Goal: Task Accomplishment & Management: Use online tool/utility

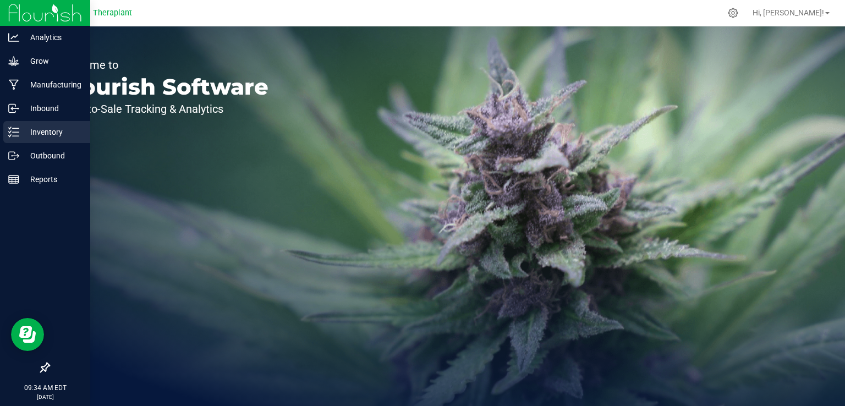
click at [24, 134] on p "Inventory" at bounding box center [52, 131] width 66 height 13
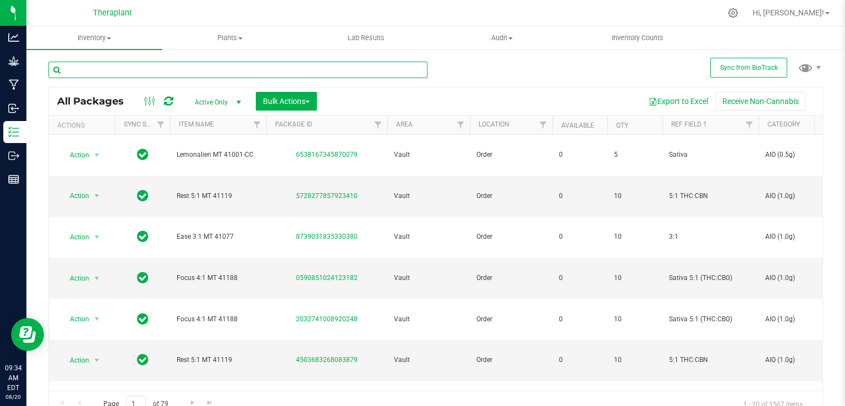
click at [104, 64] on input "text" at bounding box center [237, 70] width 379 height 16
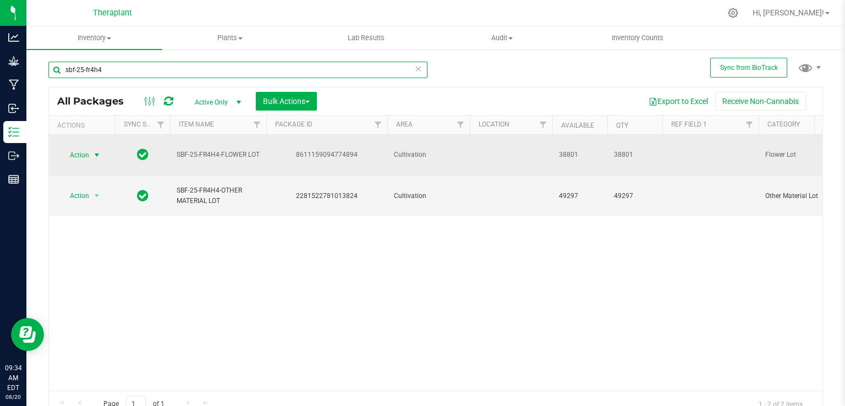
type input "sbf-25-fr4h4"
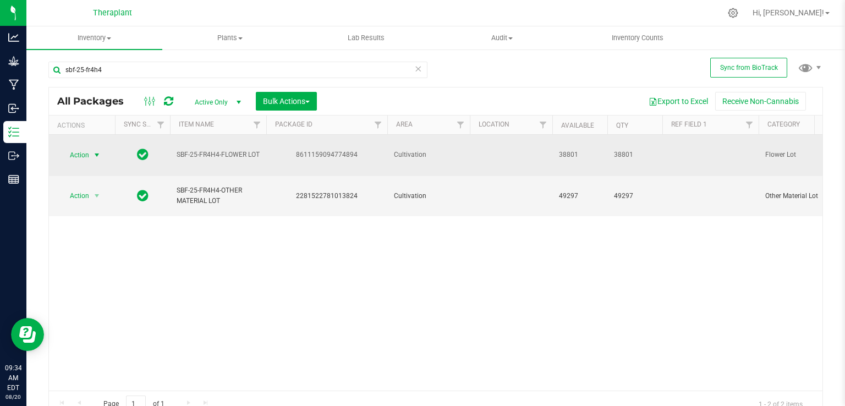
click at [81, 150] on span "Action" at bounding box center [75, 154] width 30 height 15
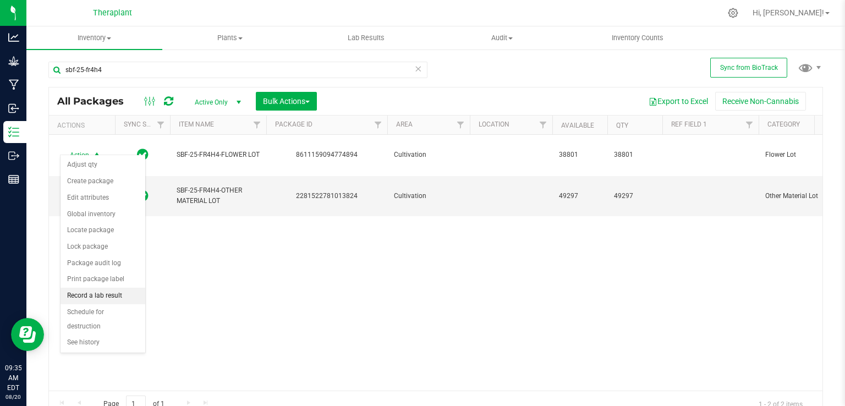
click at [103, 288] on li "Record a lab result" at bounding box center [102, 296] width 85 height 16
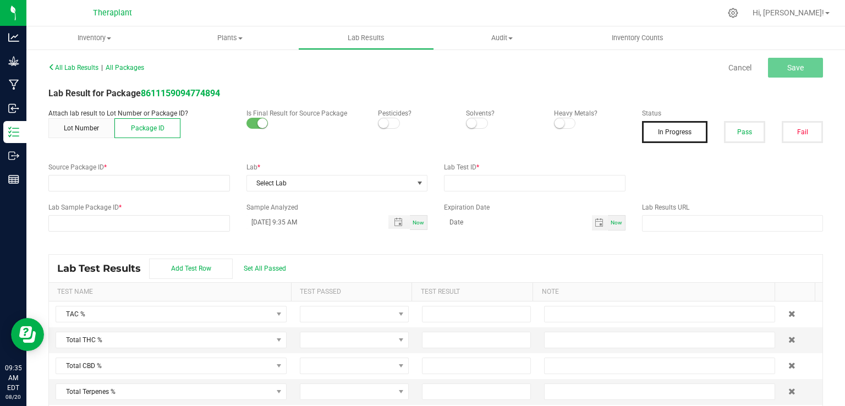
type input "8611159094774894"
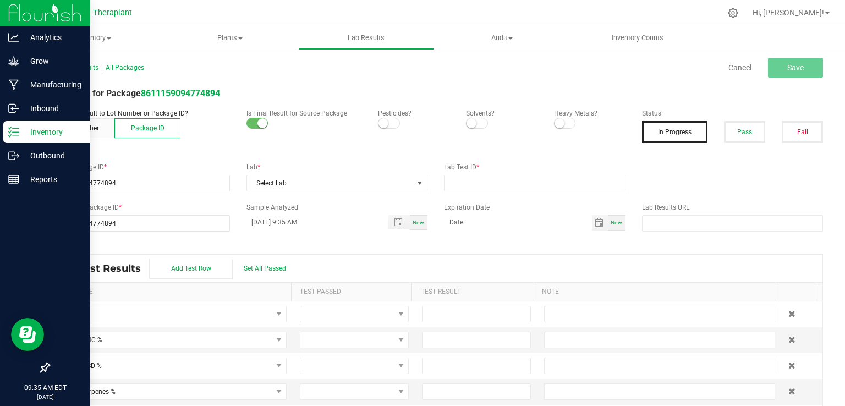
click at [15, 137] on div "Inventory" at bounding box center [46, 132] width 87 height 22
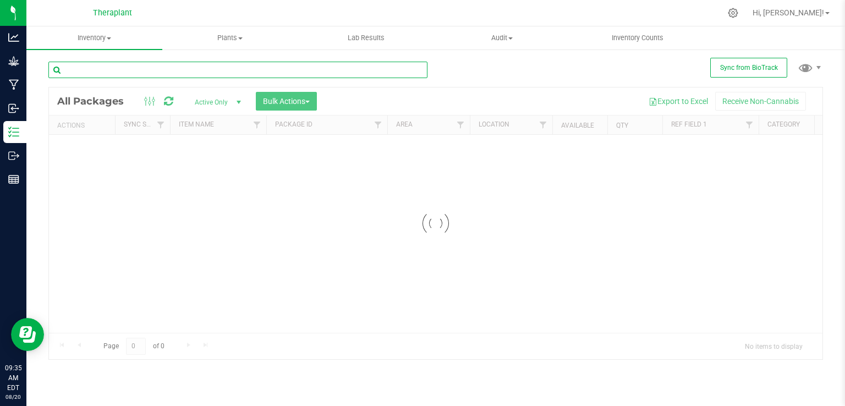
click at [122, 71] on input "text" at bounding box center [237, 70] width 379 height 16
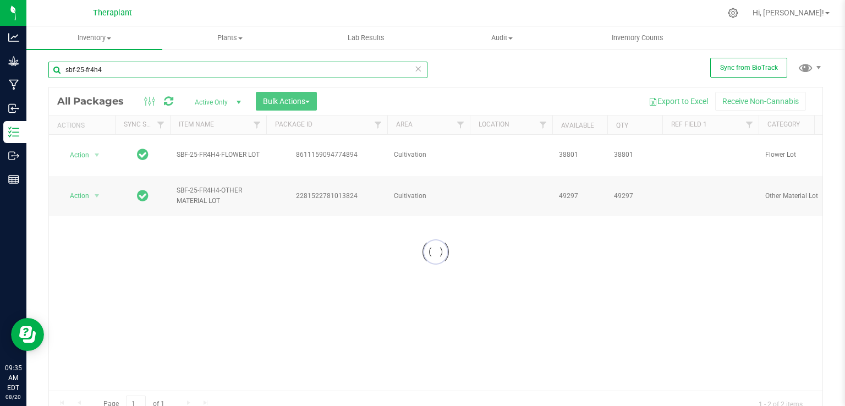
type input "sbf-25-fr4h4"
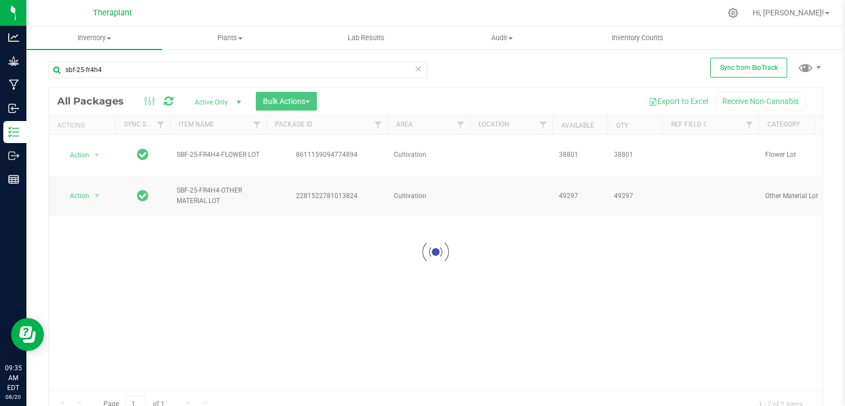
click at [95, 145] on div at bounding box center [435, 251] width 773 height 329
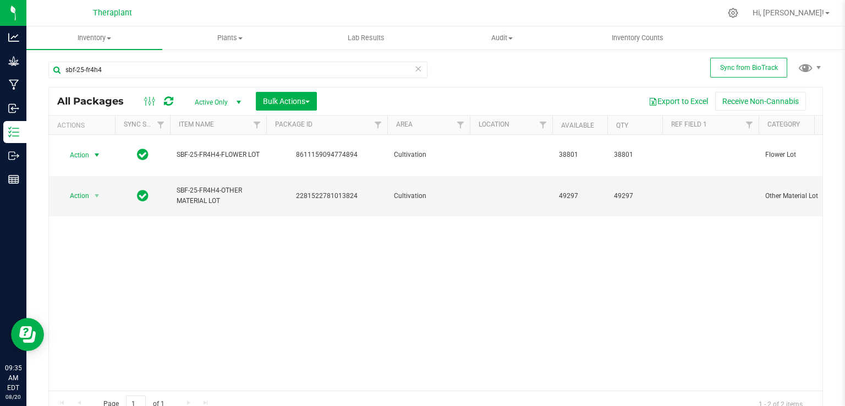
click at [95, 151] on span "select" at bounding box center [96, 155] width 9 height 9
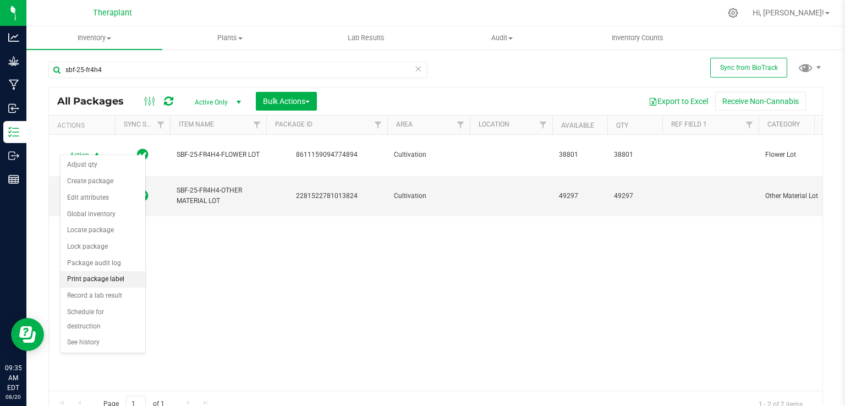
click at [107, 274] on li "Print package label" at bounding box center [102, 279] width 85 height 16
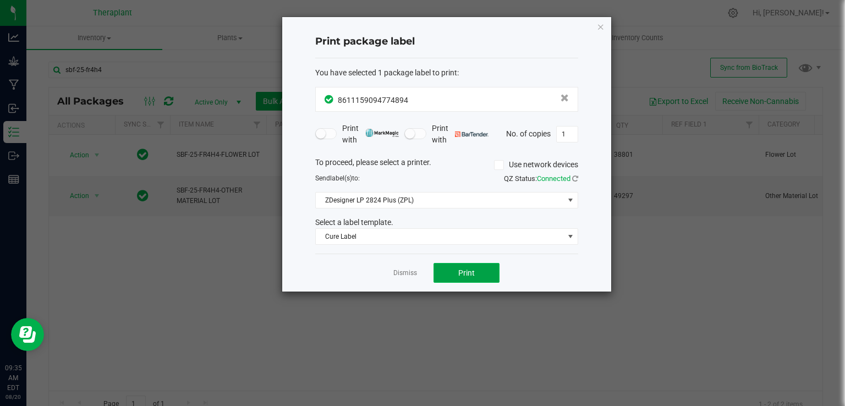
click at [456, 273] on button "Print" at bounding box center [466, 273] width 66 height 20
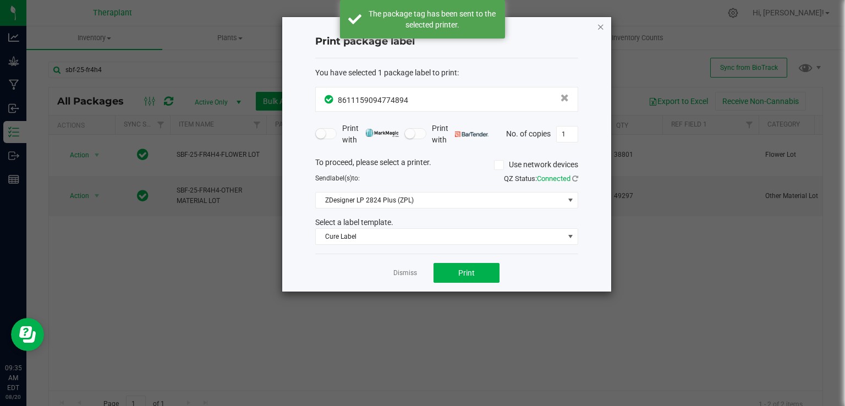
click at [603, 26] on icon "button" at bounding box center [601, 26] width 8 height 13
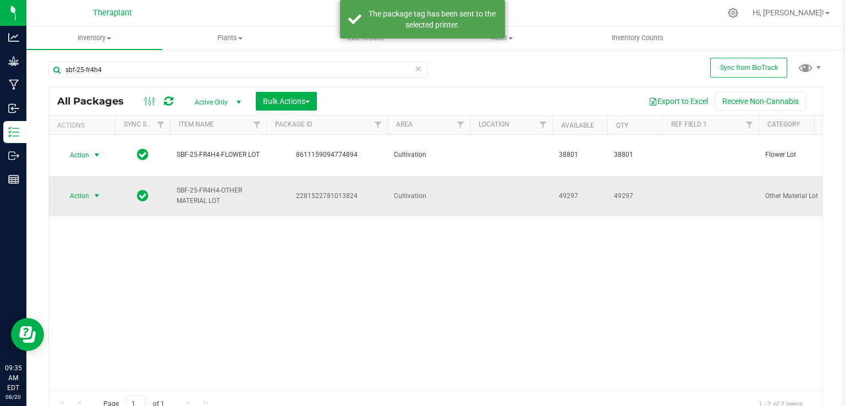
click at [85, 188] on span "Action" at bounding box center [75, 195] width 30 height 15
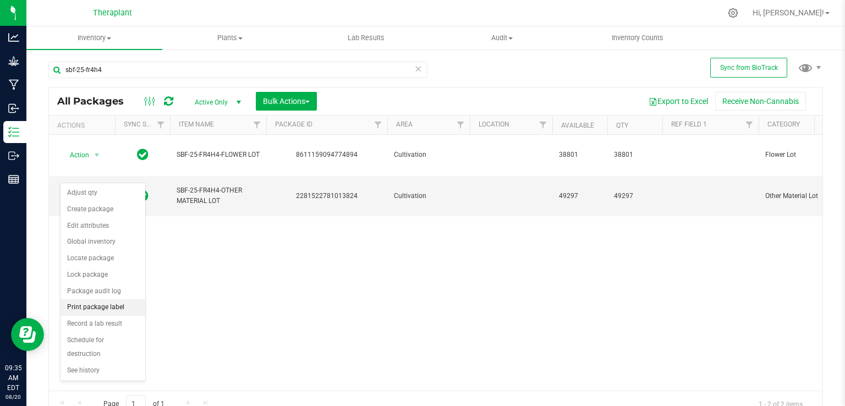
click at [120, 309] on li "Print package label" at bounding box center [102, 307] width 85 height 16
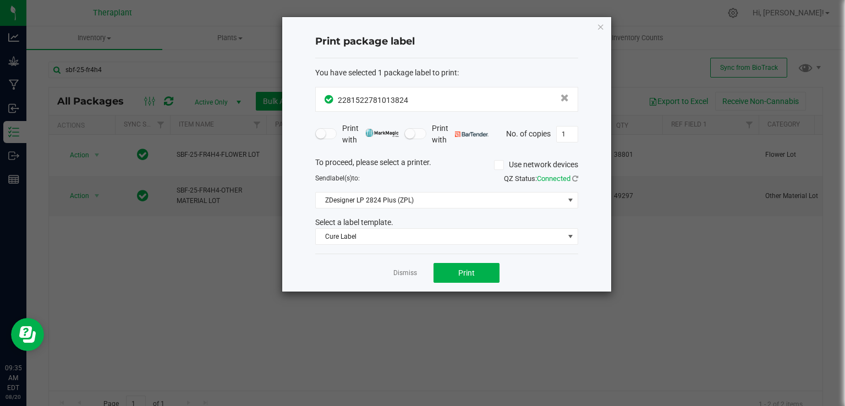
click at [455, 260] on div "Dismiss Print" at bounding box center [446, 273] width 263 height 38
click at [458, 267] on button "Print" at bounding box center [466, 273] width 66 height 20
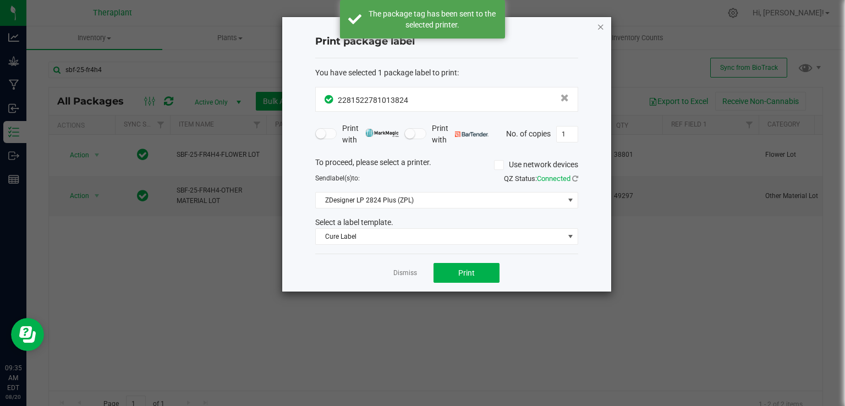
click at [598, 24] on icon "button" at bounding box center [601, 26] width 8 height 13
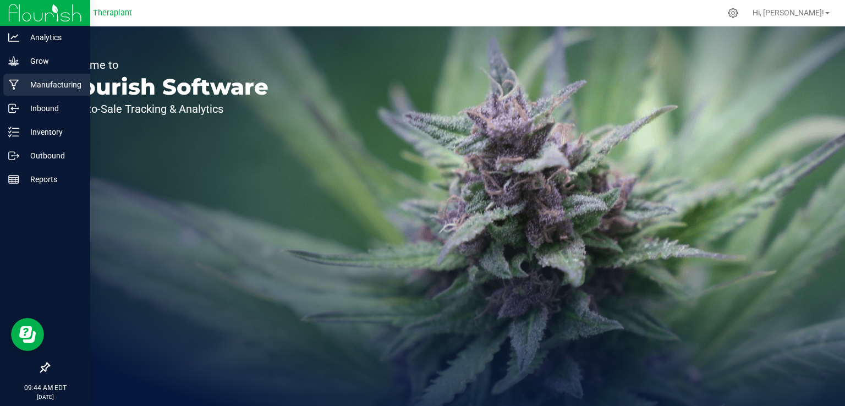
click at [18, 78] on div "Manufacturing" at bounding box center [46, 85] width 87 height 22
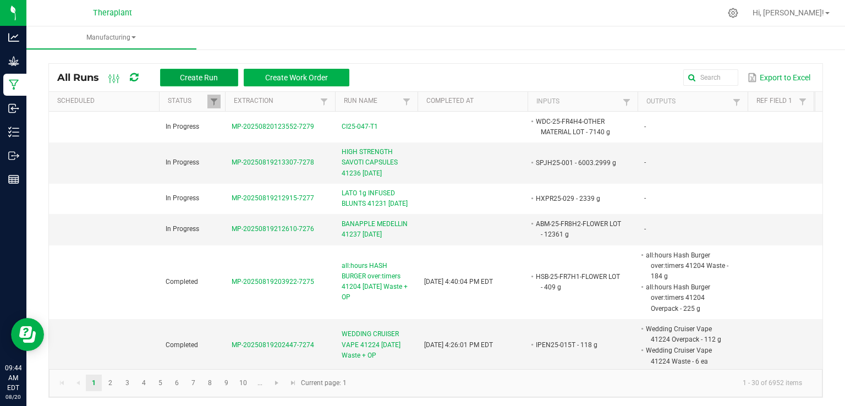
click at [219, 79] on button "Create Run" at bounding box center [199, 78] width 78 height 18
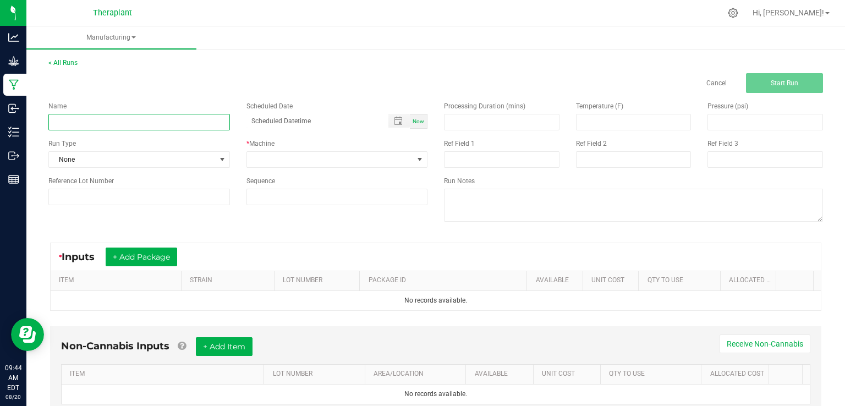
click at [222, 118] on input at bounding box center [138, 122] width 181 height 16
type input "Wedding Cruiser Vape 41225 [DATE]"
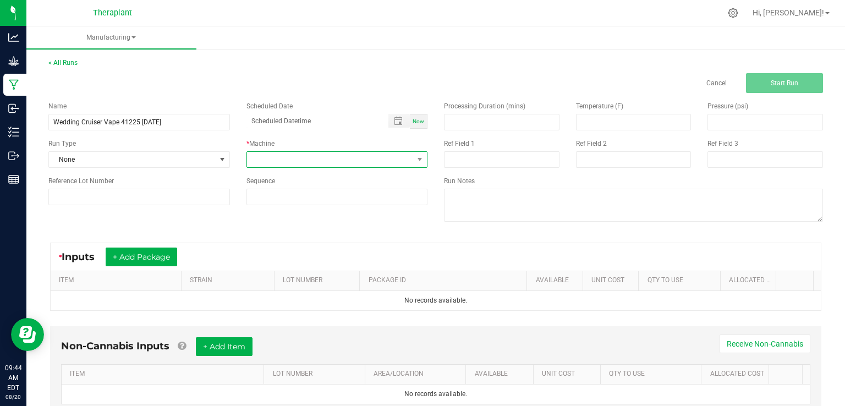
click at [330, 164] on span at bounding box center [330, 159] width 167 height 15
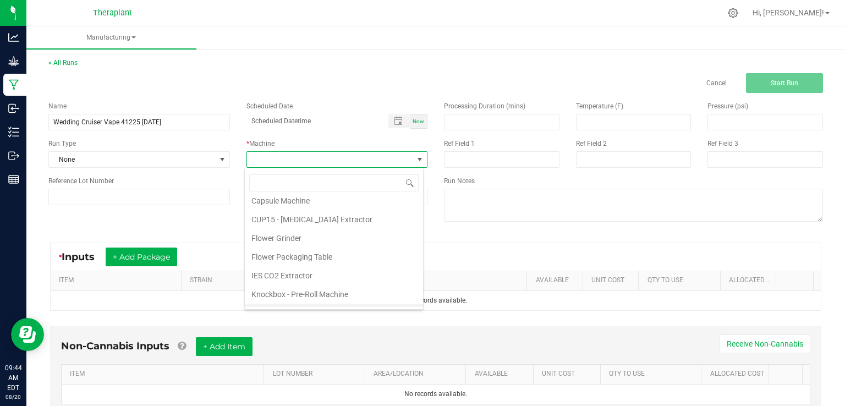
scroll to position [56, 0]
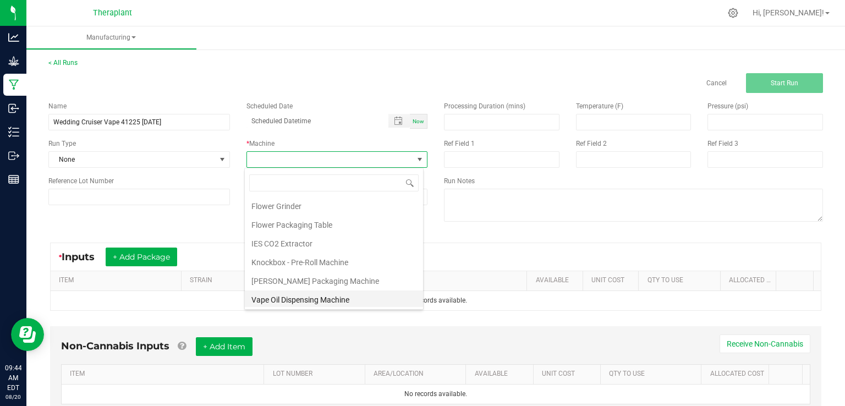
click at [296, 296] on li "Vape Oil Dispensing Machine" at bounding box center [334, 299] width 178 height 19
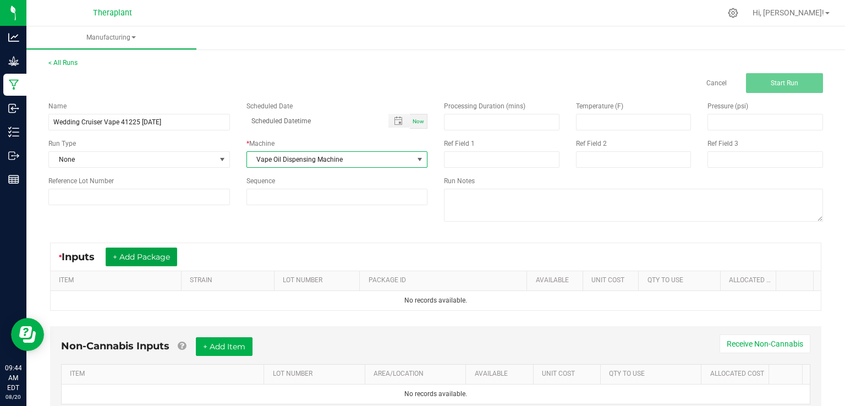
drag, startPoint x: 172, startPoint y: 257, endPoint x: 163, endPoint y: 287, distance: 30.4
click at [172, 257] on button "+ Add Package" at bounding box center [141, 256] width 71 height 19
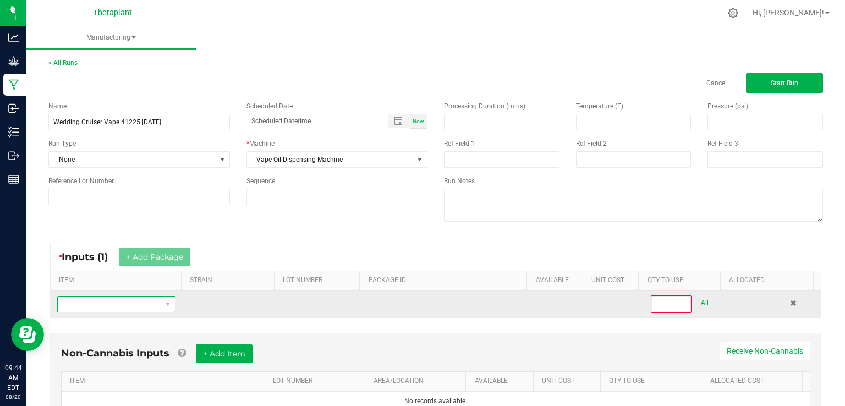
click at [143, 296] on span "NO DATA FOUND" at bounding box center [109, 303] width 103 height 15
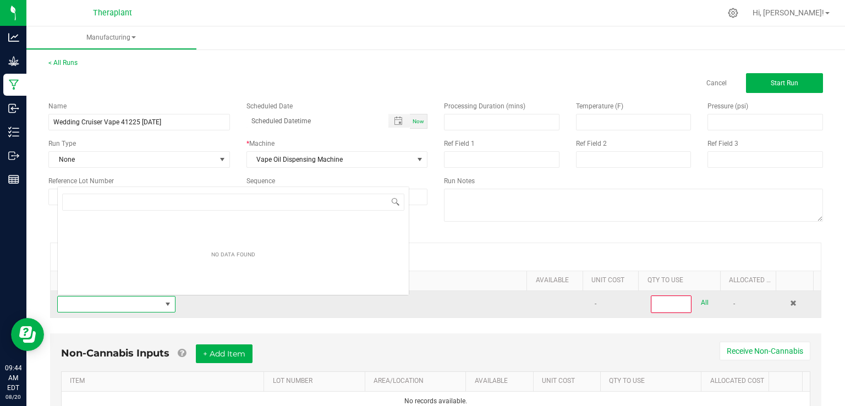
scroll to position [16, 114]
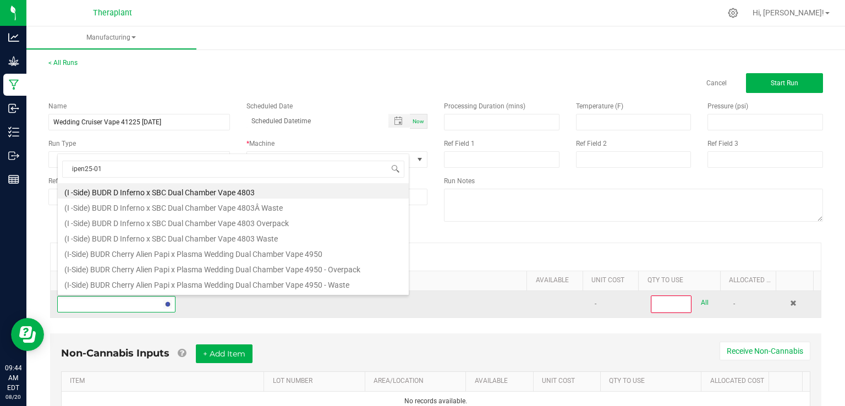
type input "ipen25-015"
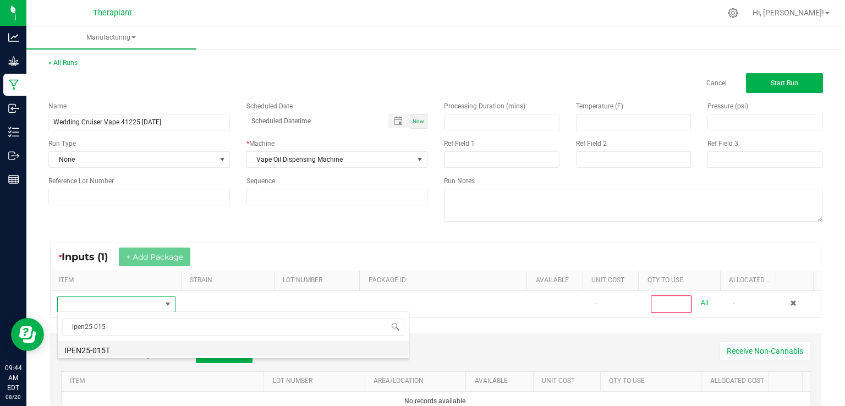
click at [88, 354] on li "IPEN25-015T" at bounding box center [233, 348] width 351 height 15
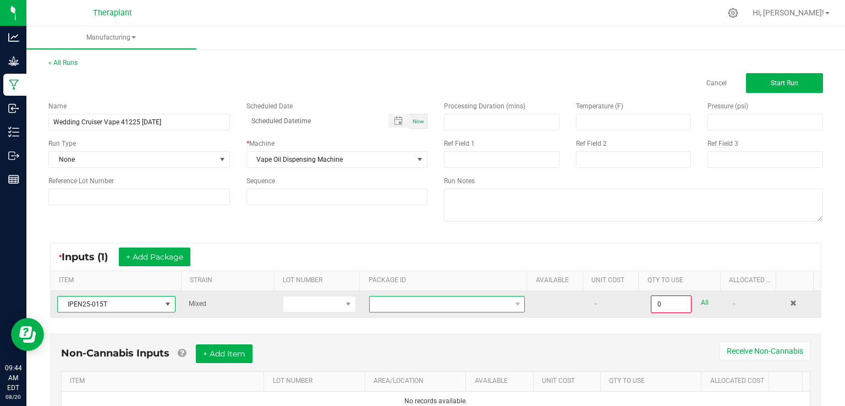
click at [372, 302] on span at bounding box center [440, 303] width 141 height 15
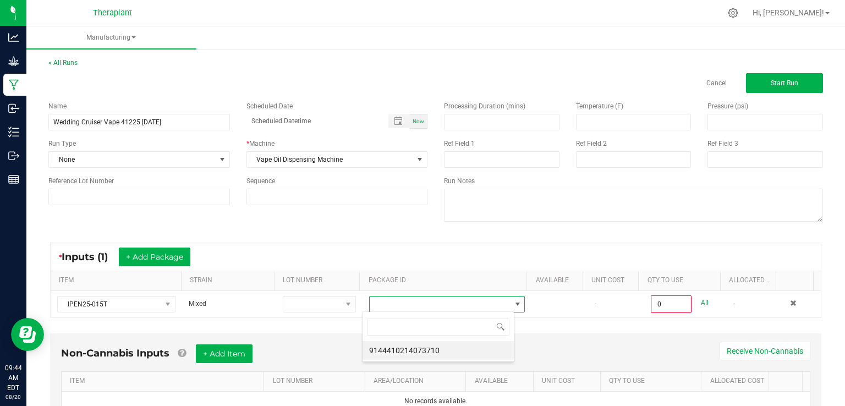
scroll to position [16, 152]
click at [400, 350] on li "9144410214073710" at bounding box center [437, 350] width 151 height 19
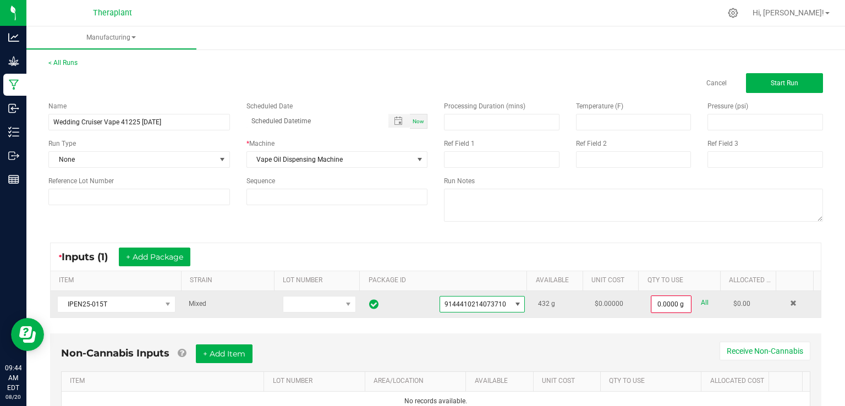
click at [701, 298] on link "All" at bounding box center [705, 302] width 8 height 15
type input "432.0000 g"
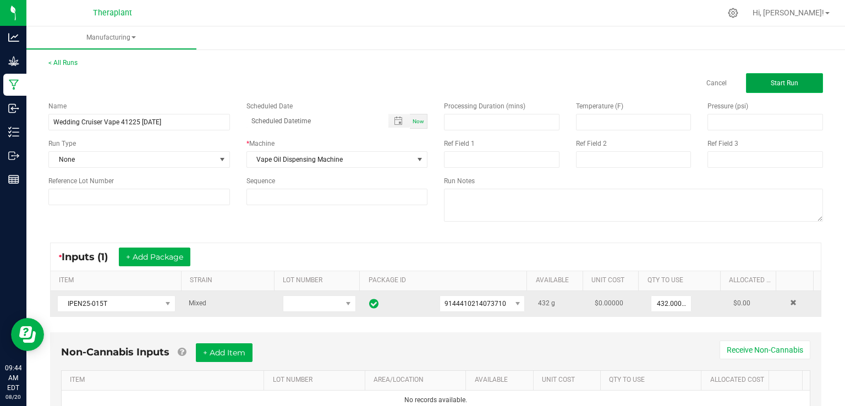
click at [756, 78] on button "Start Run" at bounding box center [784, 83] width 77 height 20
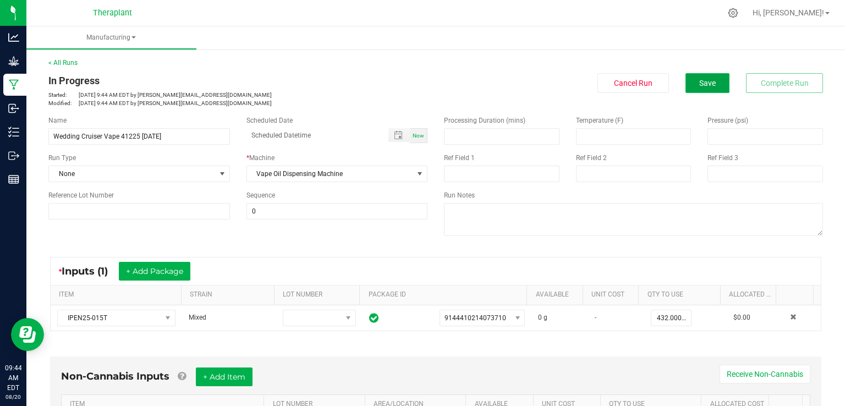
click at [706, 79] on span "Save" at bounding box center [707, 83] width 16 height 9
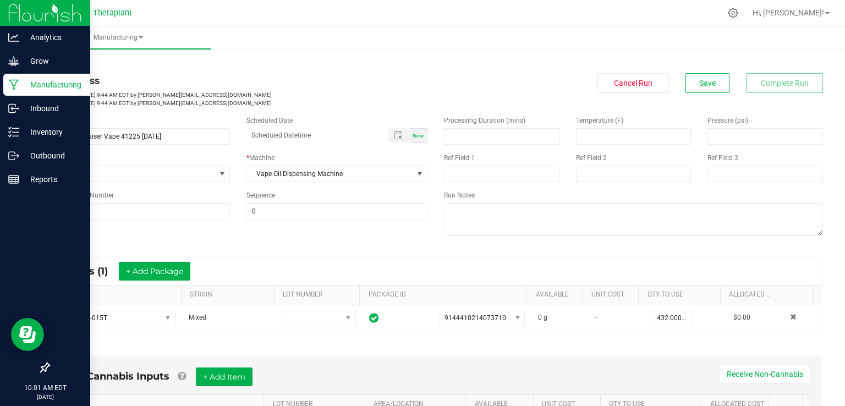
click at [13, 84] on icon at bounding box center [14, 84] width 10 height 11
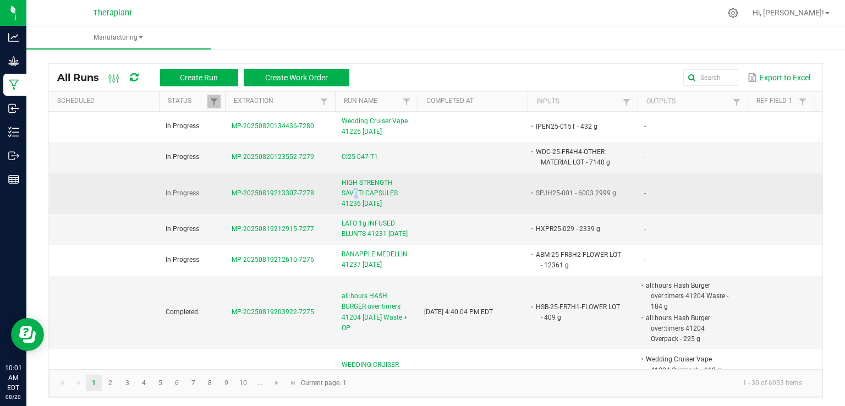
click at [356, 188] on span "HIGH STRENGTH SAVOTI CAPSULES 41236 08/20/25" at bounding box center [375, 194] width 69 height 32
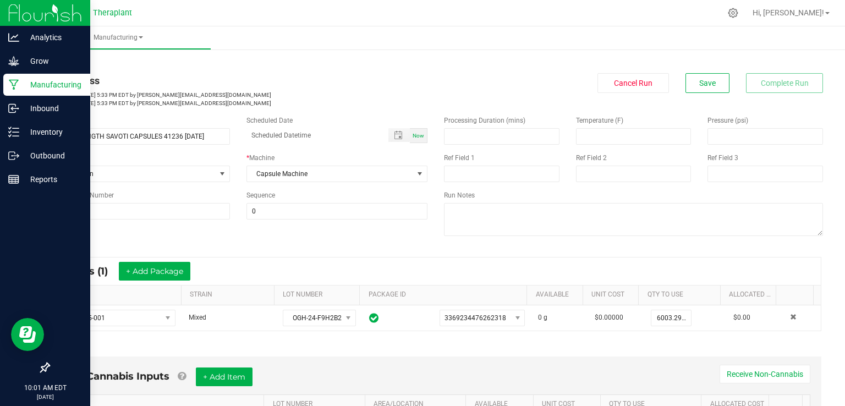
click at [23, 82] on p "Manufacturing" at bounding box center [52, 84] width 66 height 13
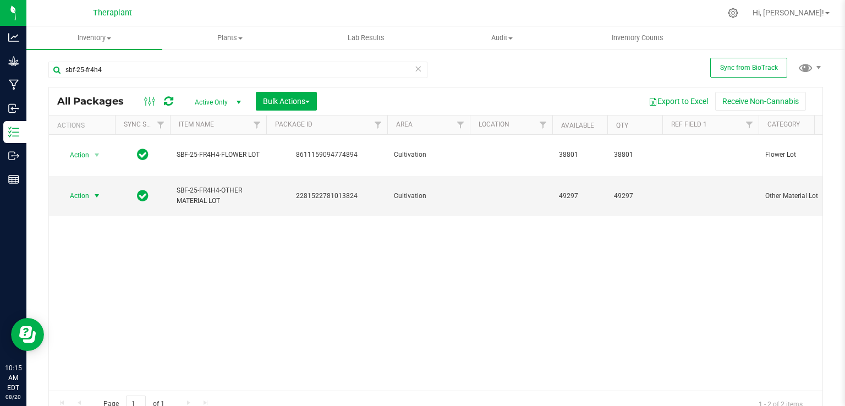
click at [152, 80] on div "sbf-25-fr4h4" at bounding box center [237, 74] width 379 height 25
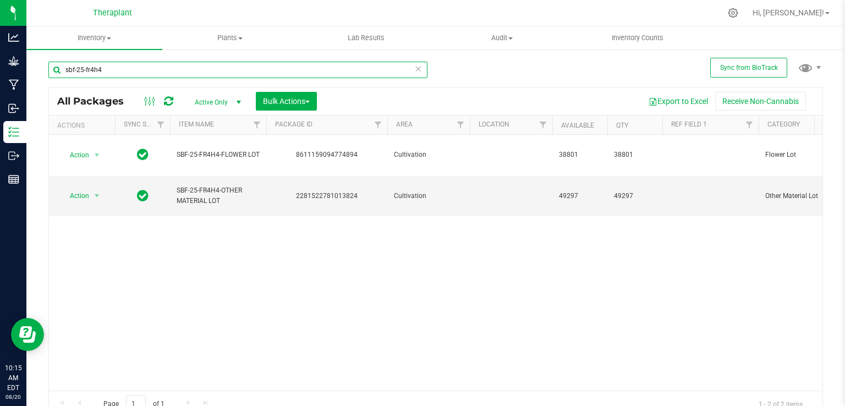
click at [154, 73] on input "sbf-25-fr4h4" at bounding box center [237, 70] width 379 height 16
type input "s"
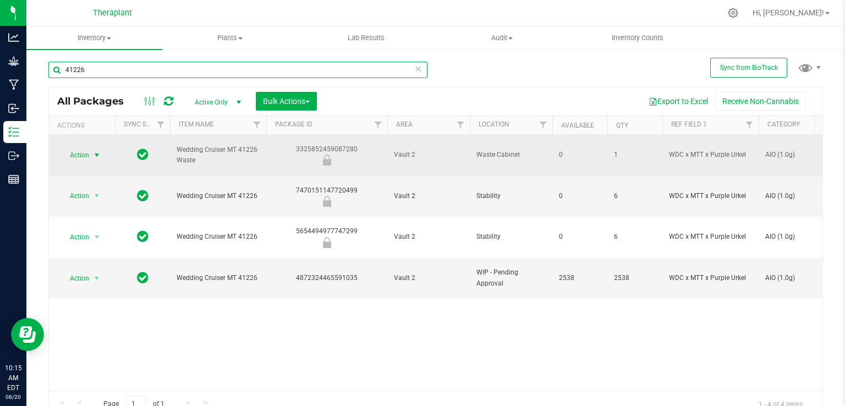
type input "41226"
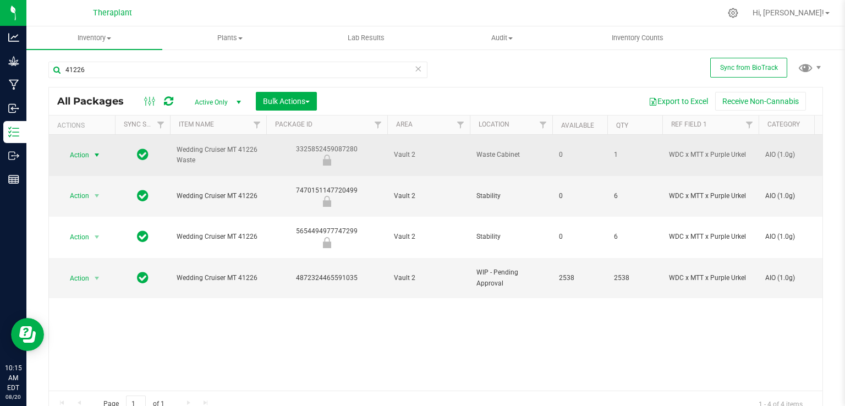
click at [92, 147] on span "select" at bounding box center [97, 154] width 14 height 15
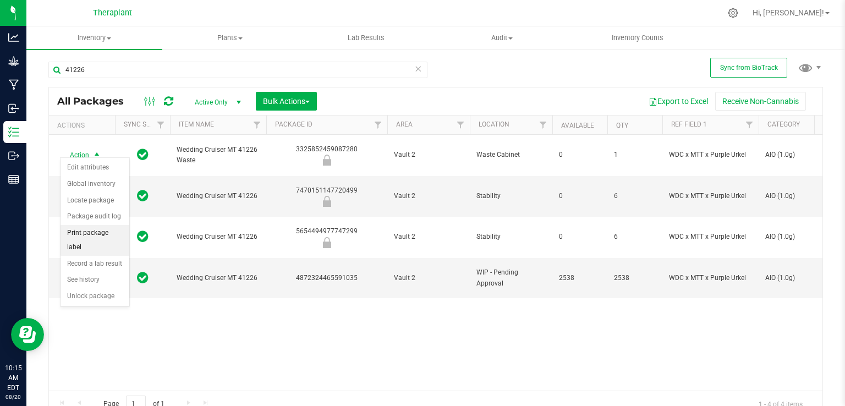
click at [94, 235] on li "Print package label" at bounding box center [94, 240] width 69 height 30
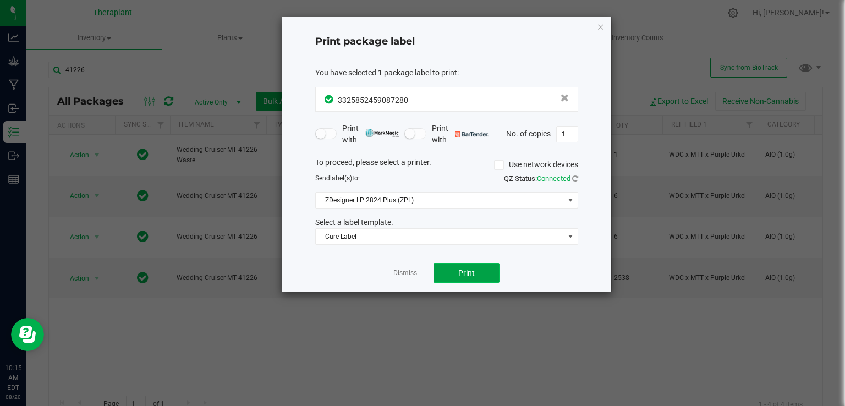
click at [480, 279] on button "Print" at bounding box center [466, 273] width 66 height 20
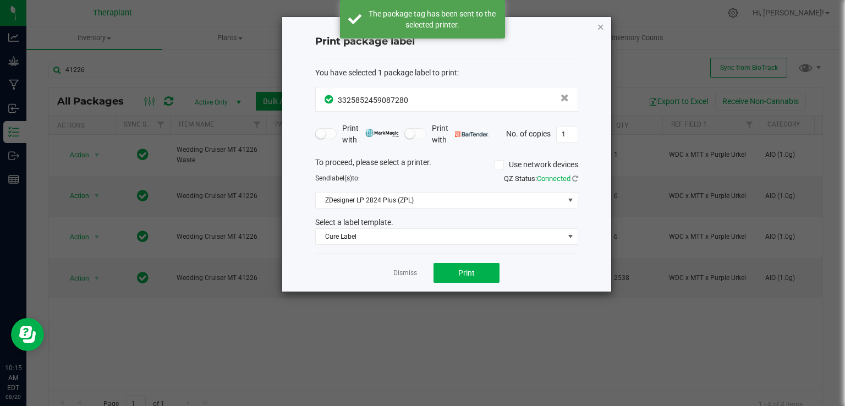
click at [600, 27] on icon "button" at bounding box center [601, 26] width 8 height 13
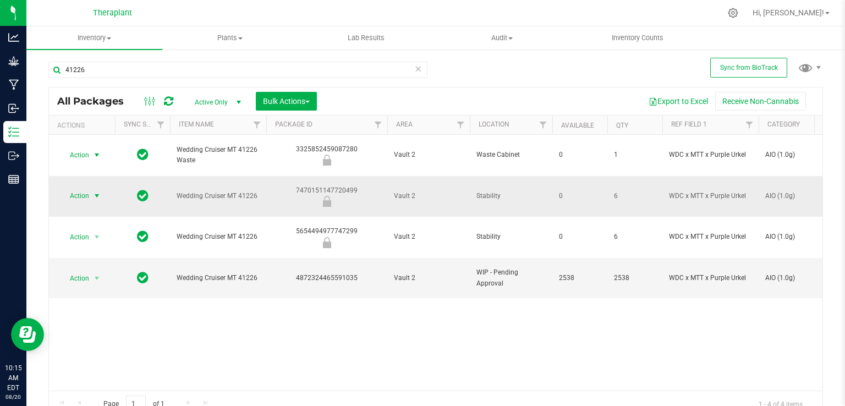
click at [97, 188] on span "select" at bounding box center [97, 195] width 14 height 15
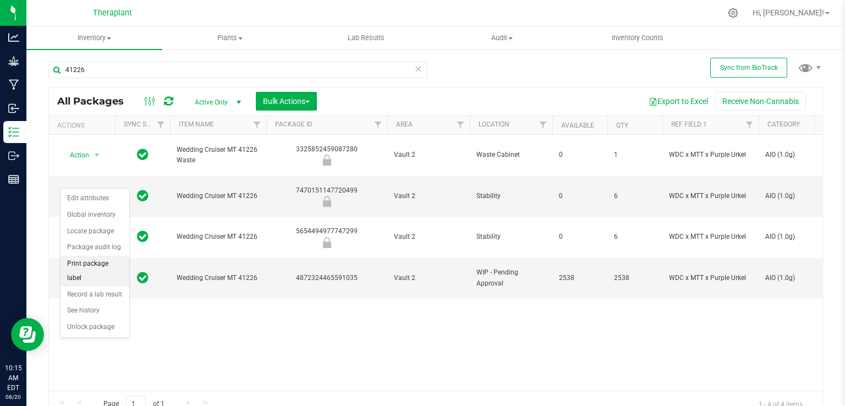
click at [96, 267] on li "Print package label" at bounding box center [94, 271] width 69 height 30
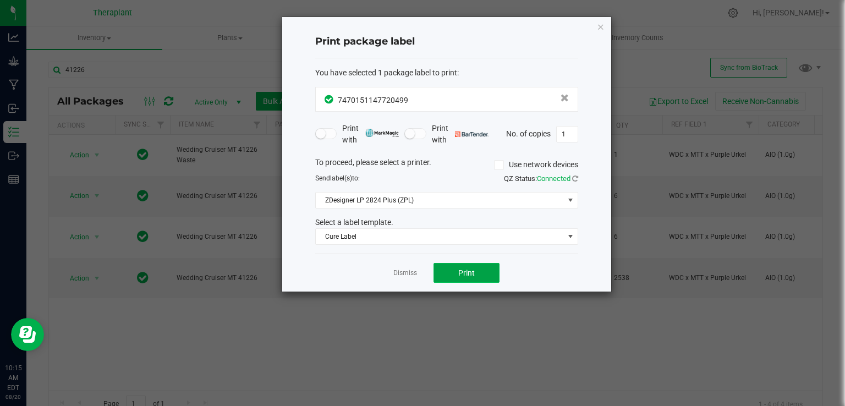
click at [483, 269] on button "Print" at bounding box center [466, 273] width 66 height 20
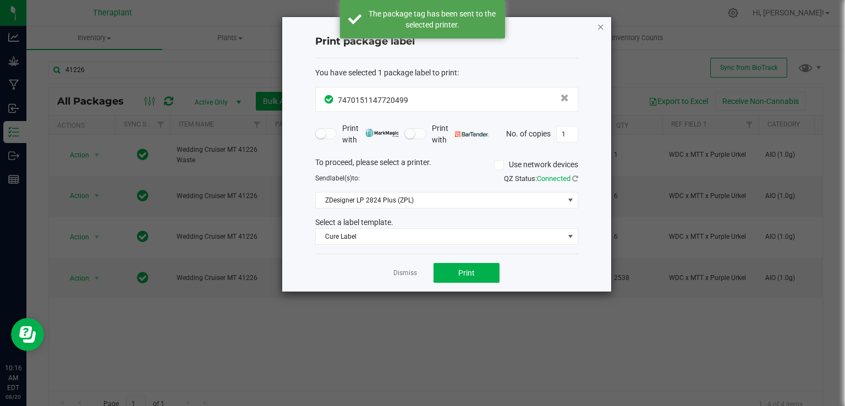
click at [598, 25] on icon "button" at bounding box center [601, 26] width 8 height 13
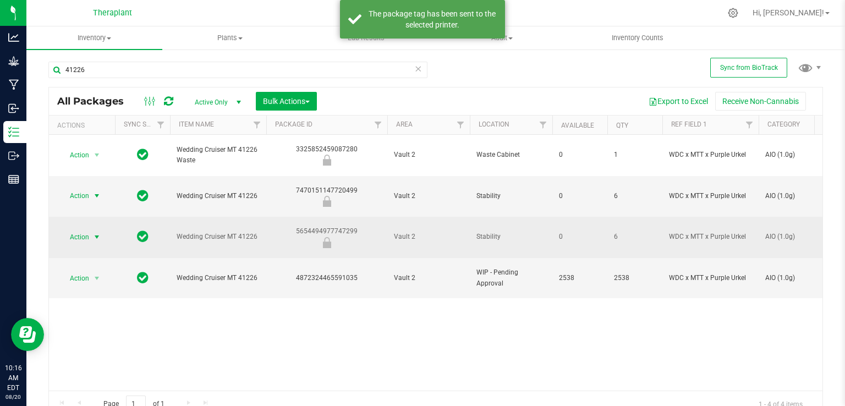
click at [82, 229] on span "Action" at bounding box center [75, 236] width 30 height 15
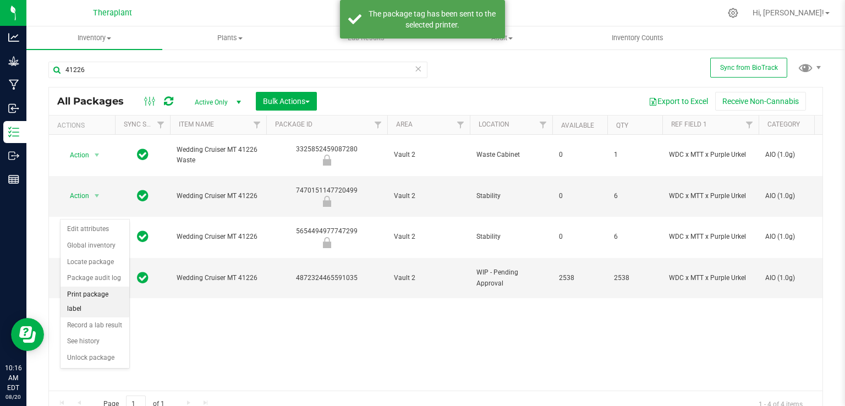
click at [107, 293] on li "Print package label" at bounding box center [94, 302] width 69 height 30
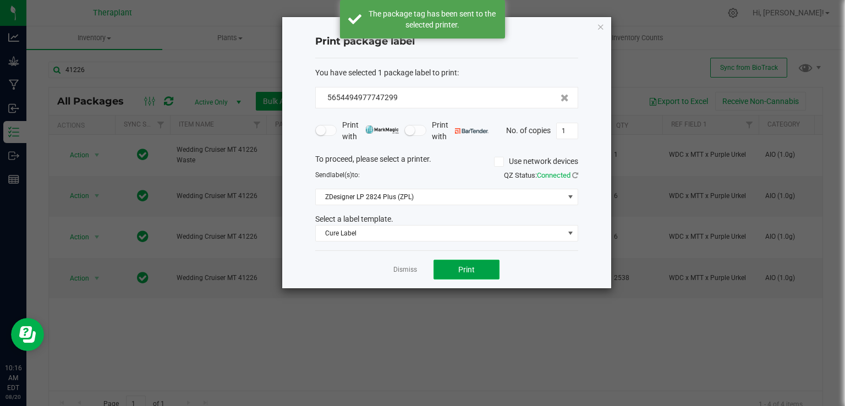
click at [460, 266] on button "Print" at bounding box center [466, 270] width 66 height 20
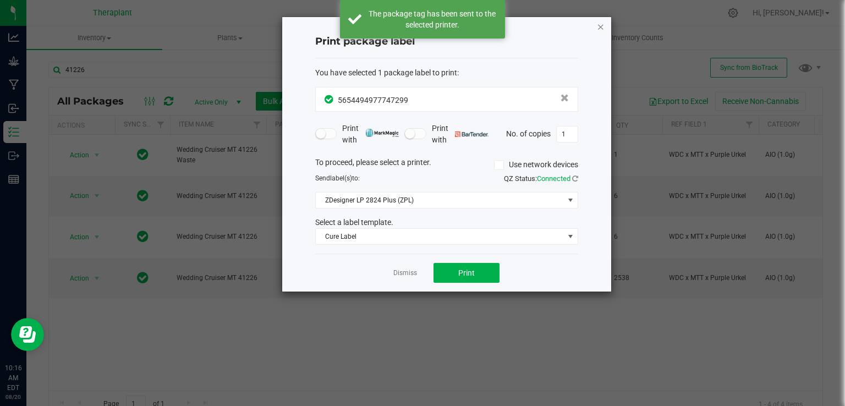
click at [603, 27] on icon "button" at bounding box center [601, 26] width 8 height 13
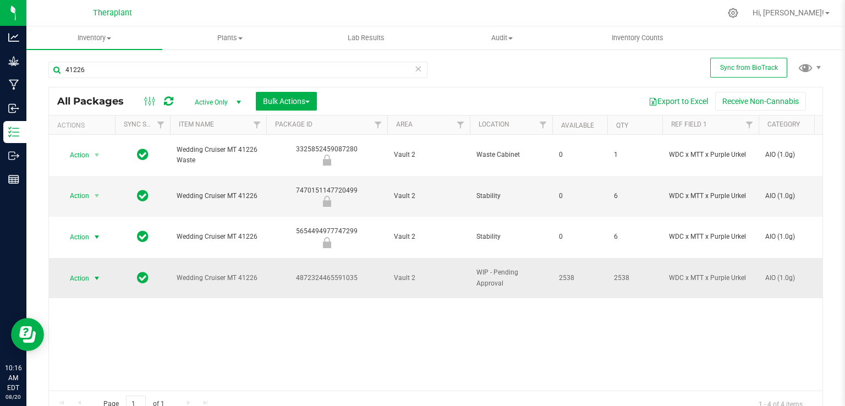
click at [74, 271] on span "Action" at bounding box center [75, 278] width 30 height 15
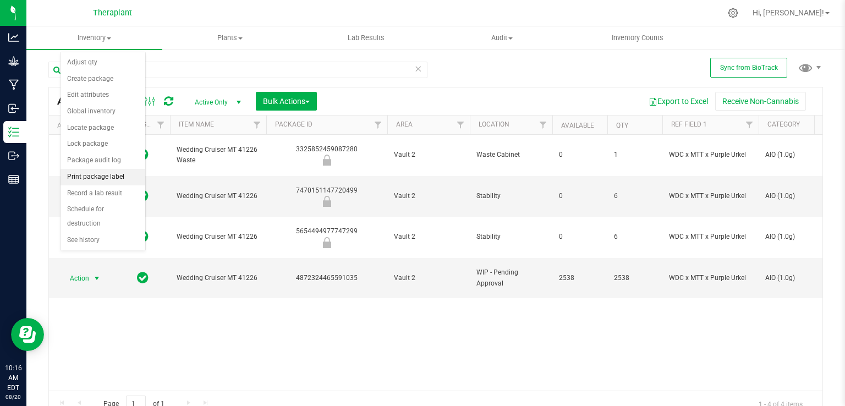
click at [106, 179] on li "Print package label" at bounding box center [102, 177] width 85 height 16
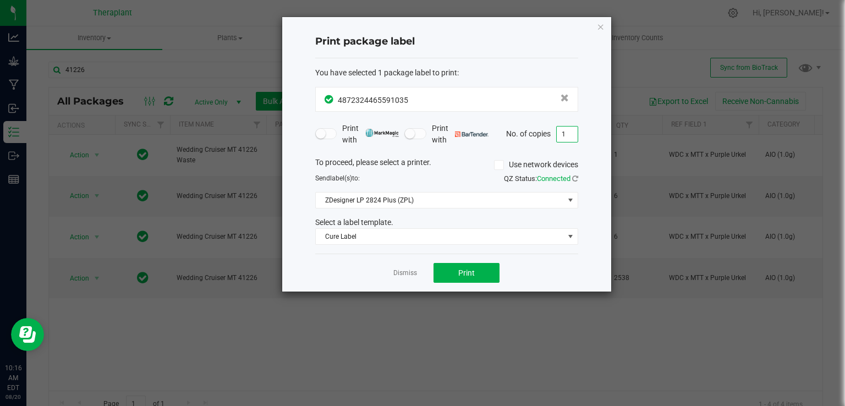
click at [577, 133] on input "1" at bounding box center [567, 133] width 21 height 15
type input "12"
click at [477, 274] on button "Print" at bounding box center [466, 273] width 66 height 20
